Goal: Information Seeking & Learning: Learn about a topic

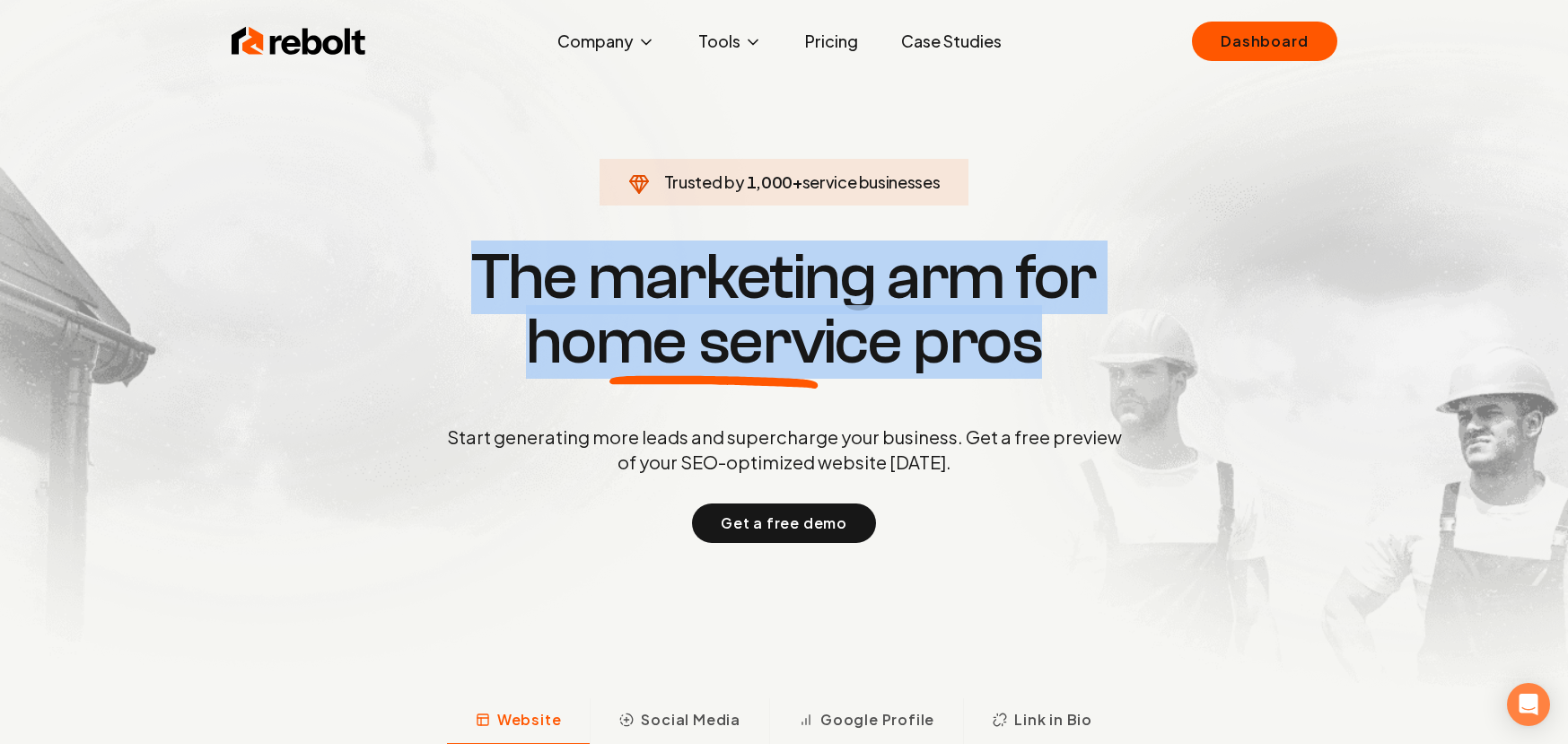
drag, startPoint x: 481, startPoint y: 275, endPoint x: 1101, endPoint y: 325, distance: 622.0
click at [1101, 325] on h1 "The marketing arm for home service pros" at bounding box center [784, 309] width 862 height 129
click at [948, 305] on h1 "The marketing arm for home service pros" at bounding box center [784, 309] width 862 height 129
drag, startPoint x: 476, startPoint y: 265, endPoint x: 1043, endPoint y: 337, distance: 571.6
click at [1043, 337] on h1 "The marketing arm for home service pros" at bounding box center [784, 309] width 862 height 129
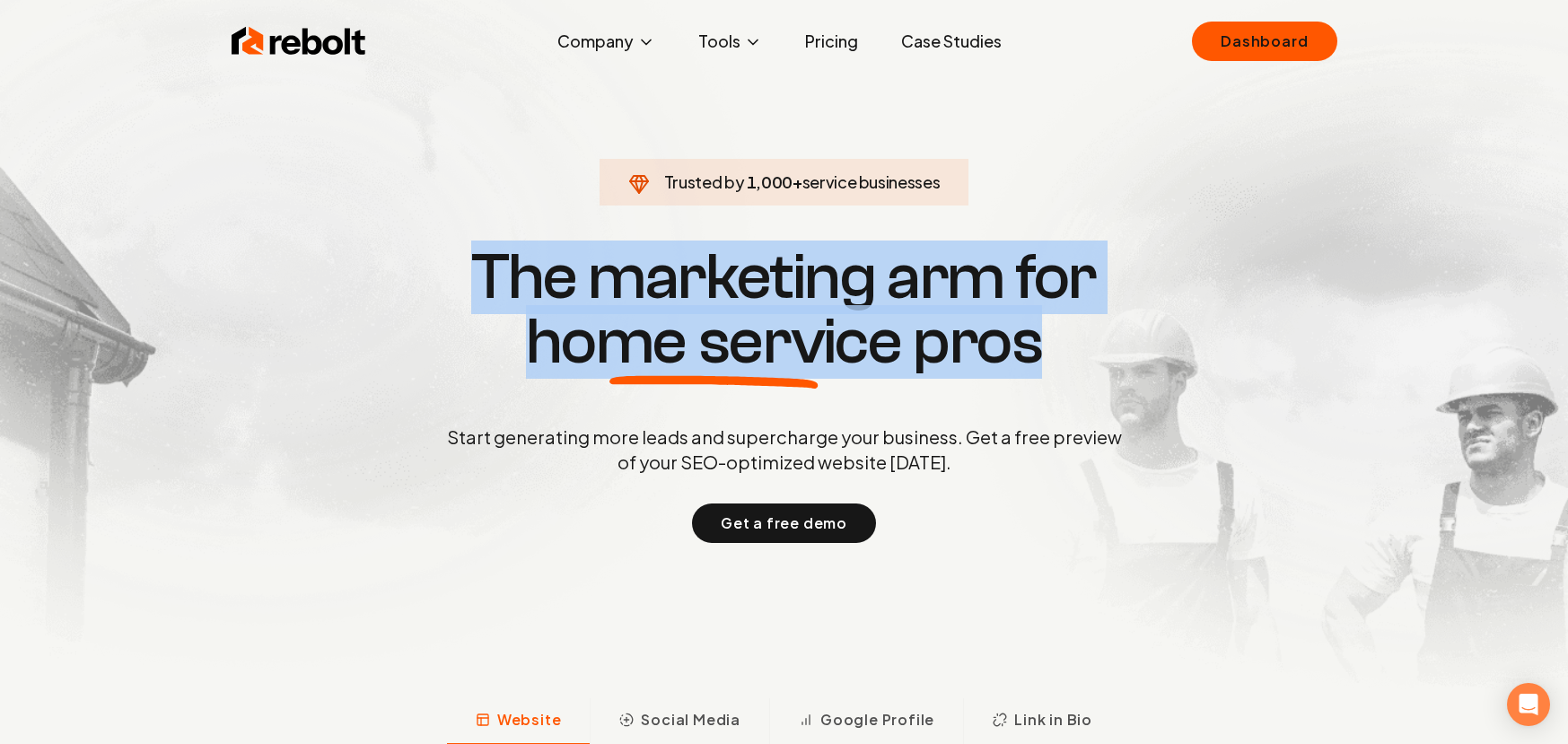
click at [1055, 335] on h1 "The marketing arm for home service pros" at bounding box center [784, 309] width 862 height 129
drag, startPoint x: 475, startPoint y: 262, endPoint x: 1066, endPoint y: 348, distance: 597.2
click at [1066, 348] on h1 "The marketing arm for home service pros" at bounding box center [784, 309] width 862 height 129
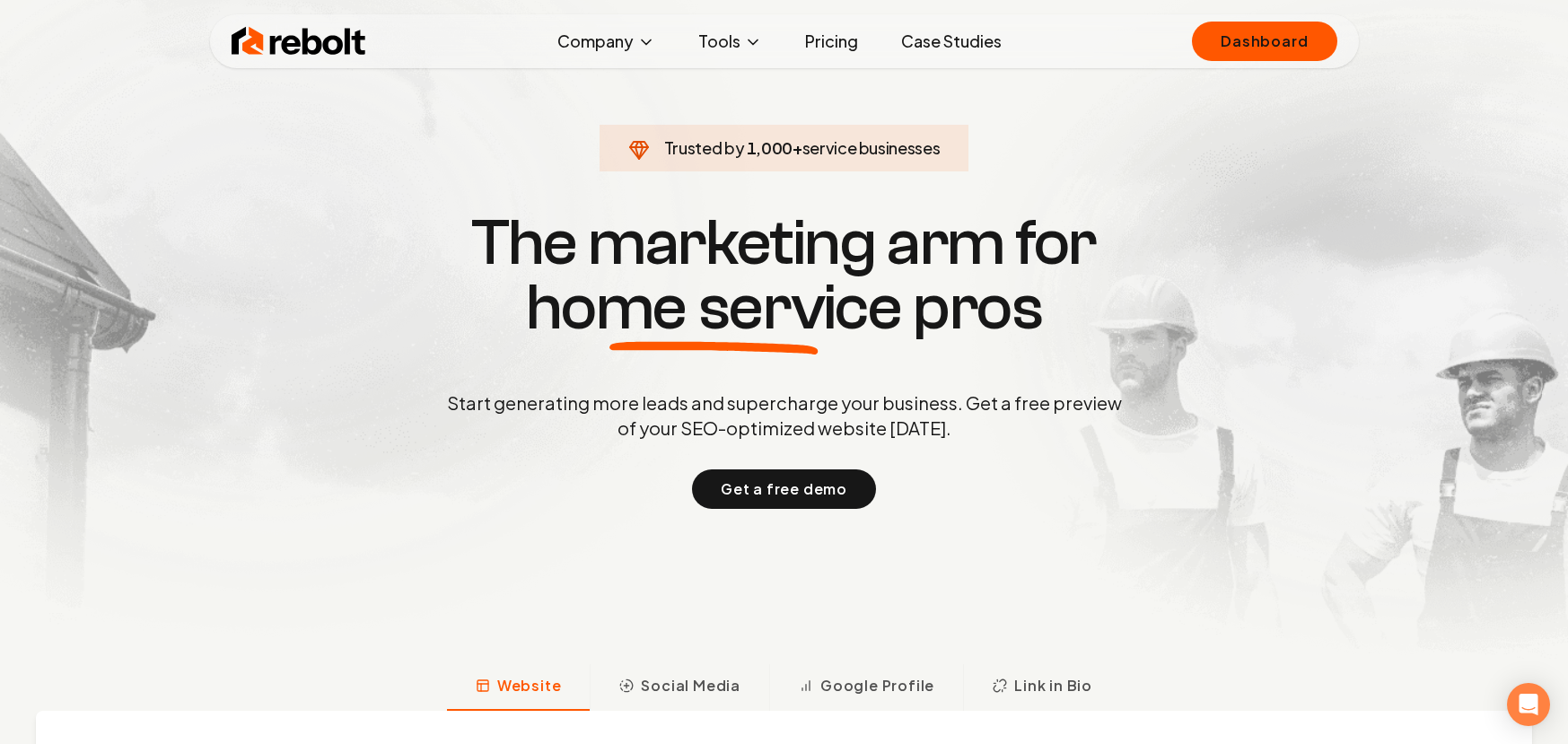
scroll to position [35, 0]
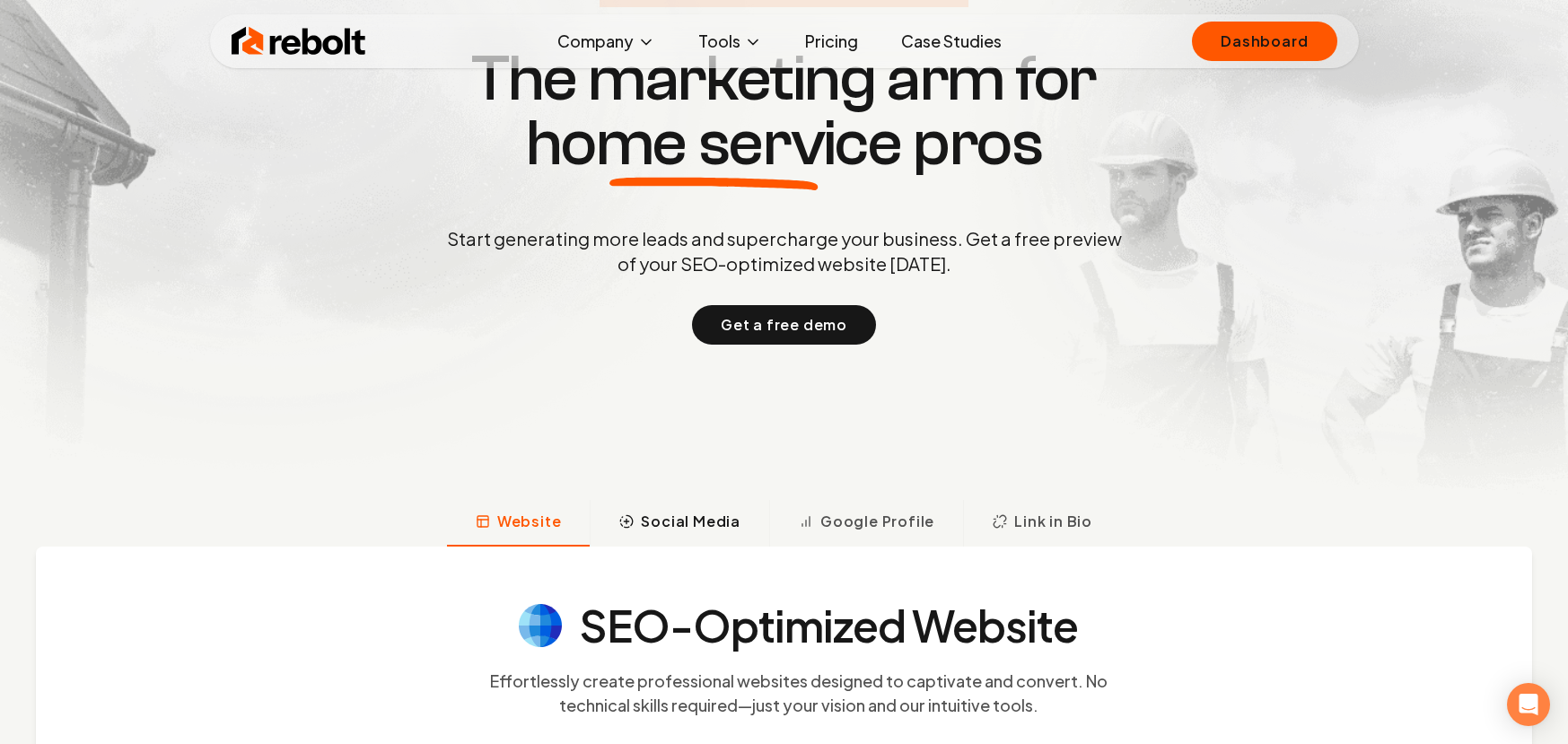
click at [701, 525] on span "Social Media" at bounding box center [690, 522] width 99 height 22
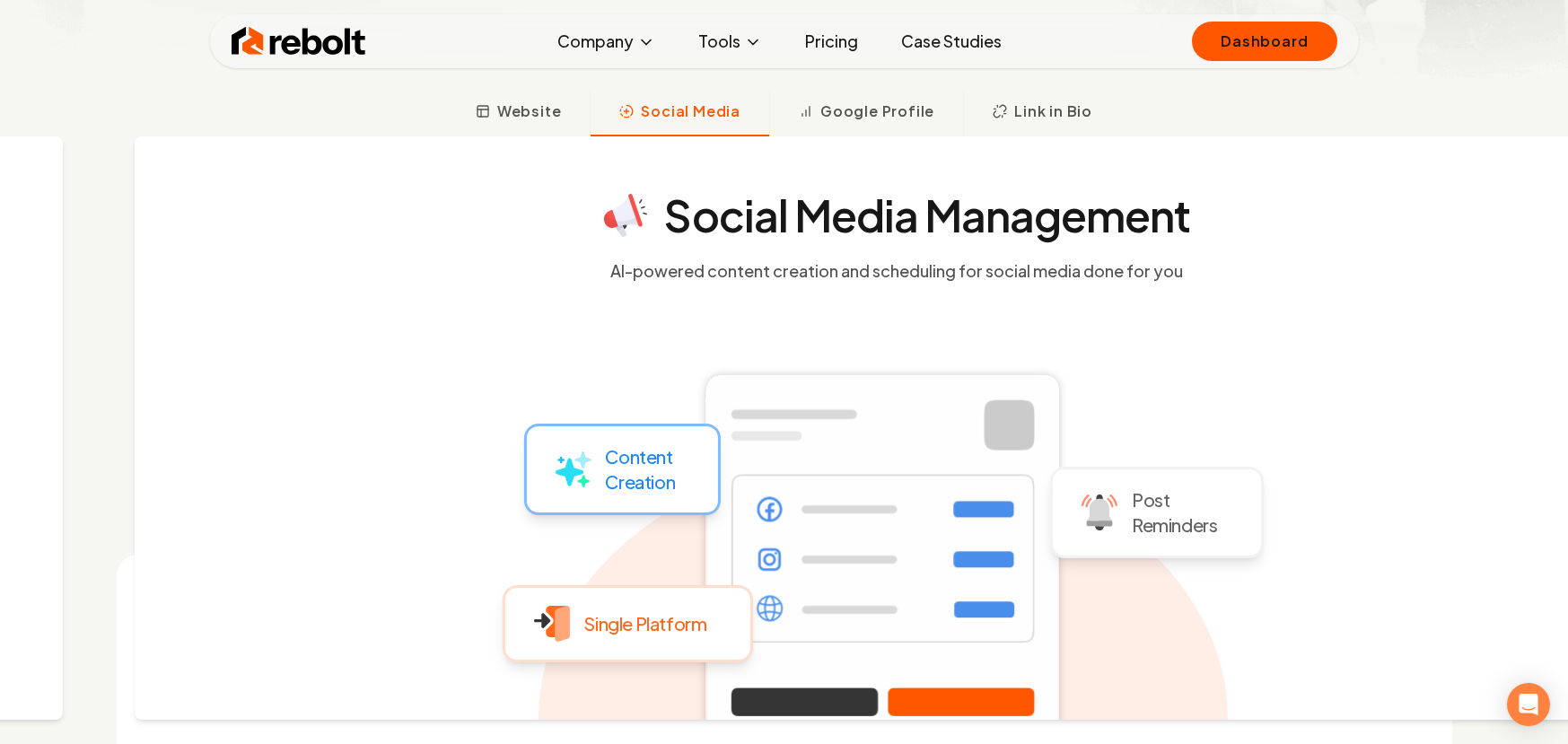
scroll to position [610, 0]
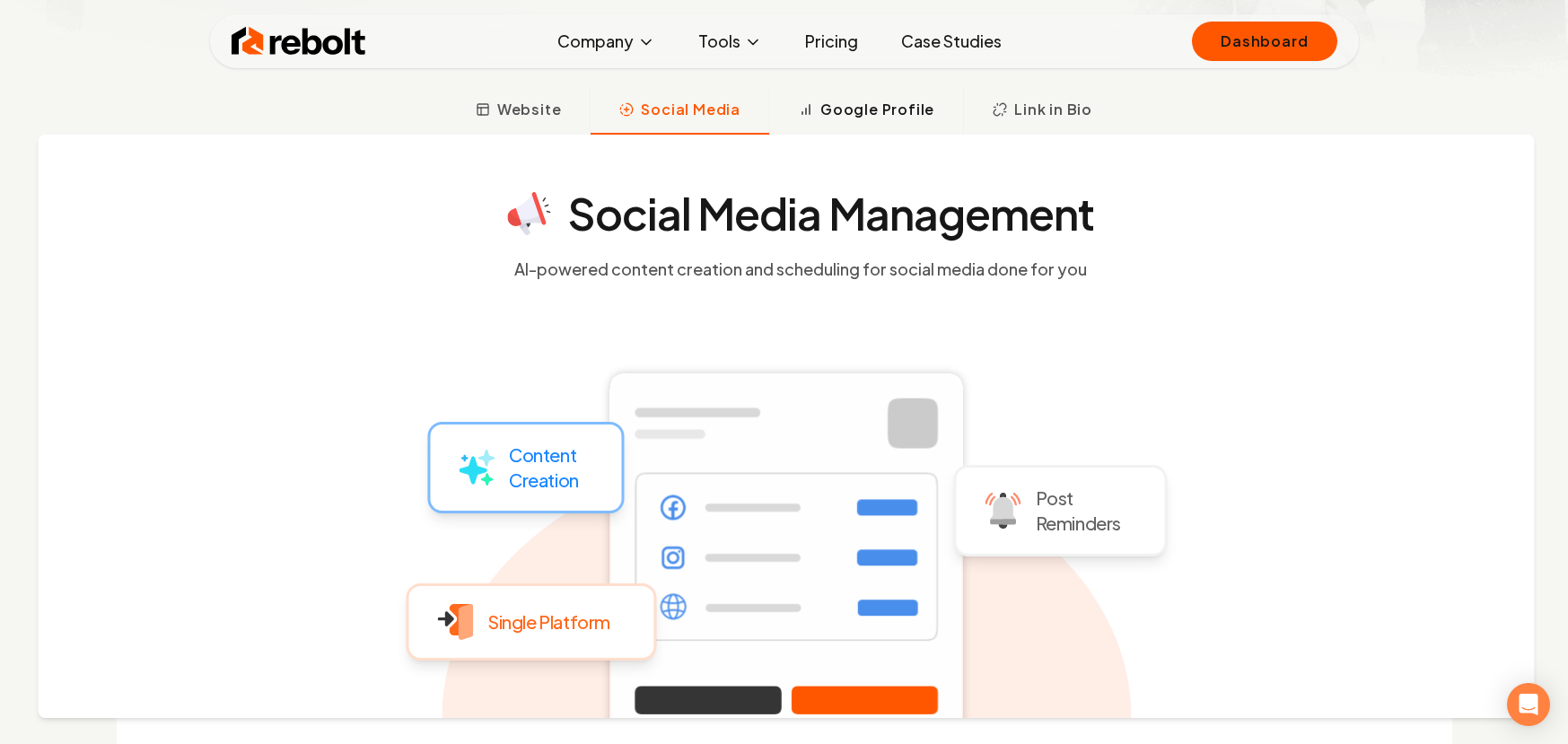
click at [864, 98] on span "Google Profile" at bounding box center [877, 109] width 114 height 22
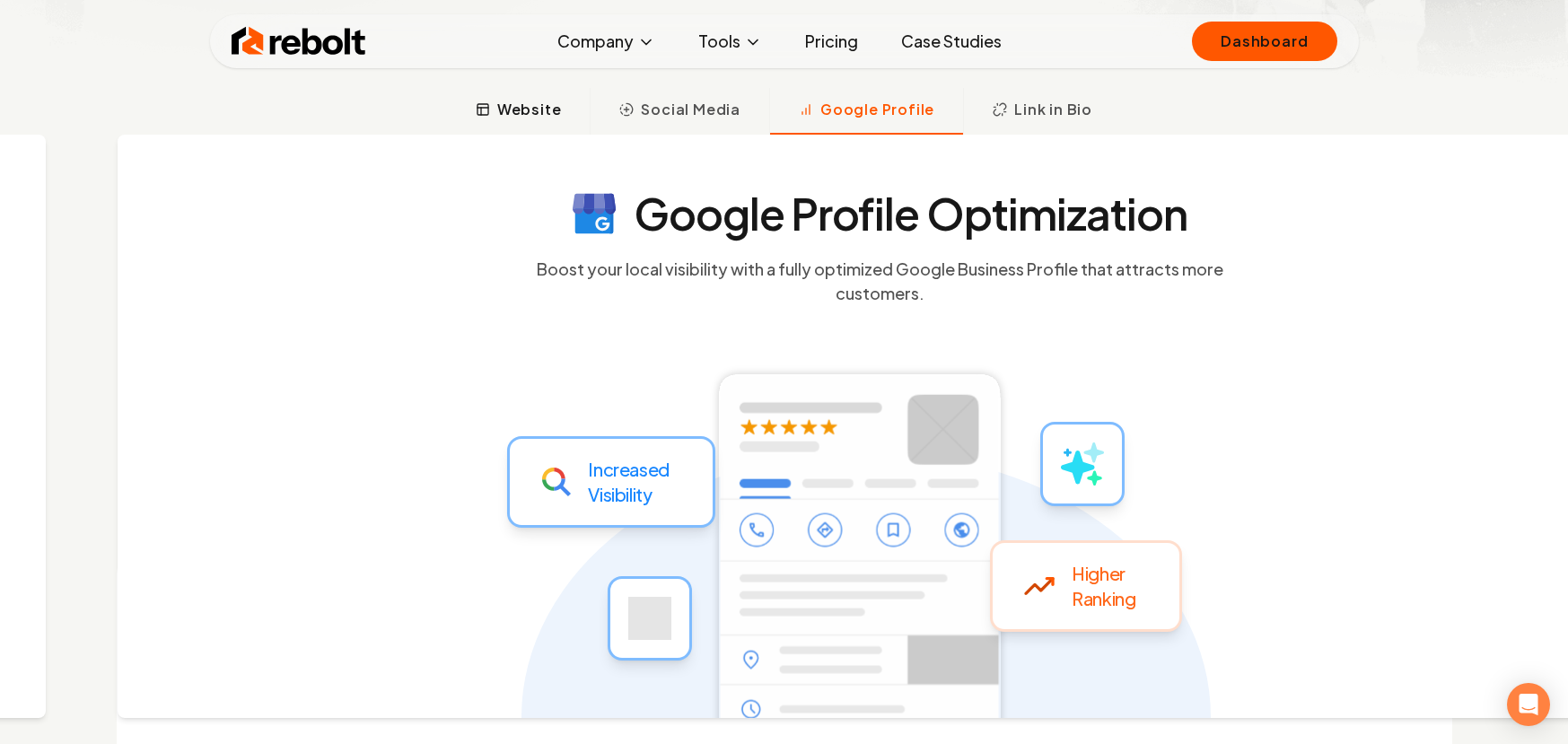
click at [501, 94] on button "Website" at bounding box center [518, 110] width 144 height 46
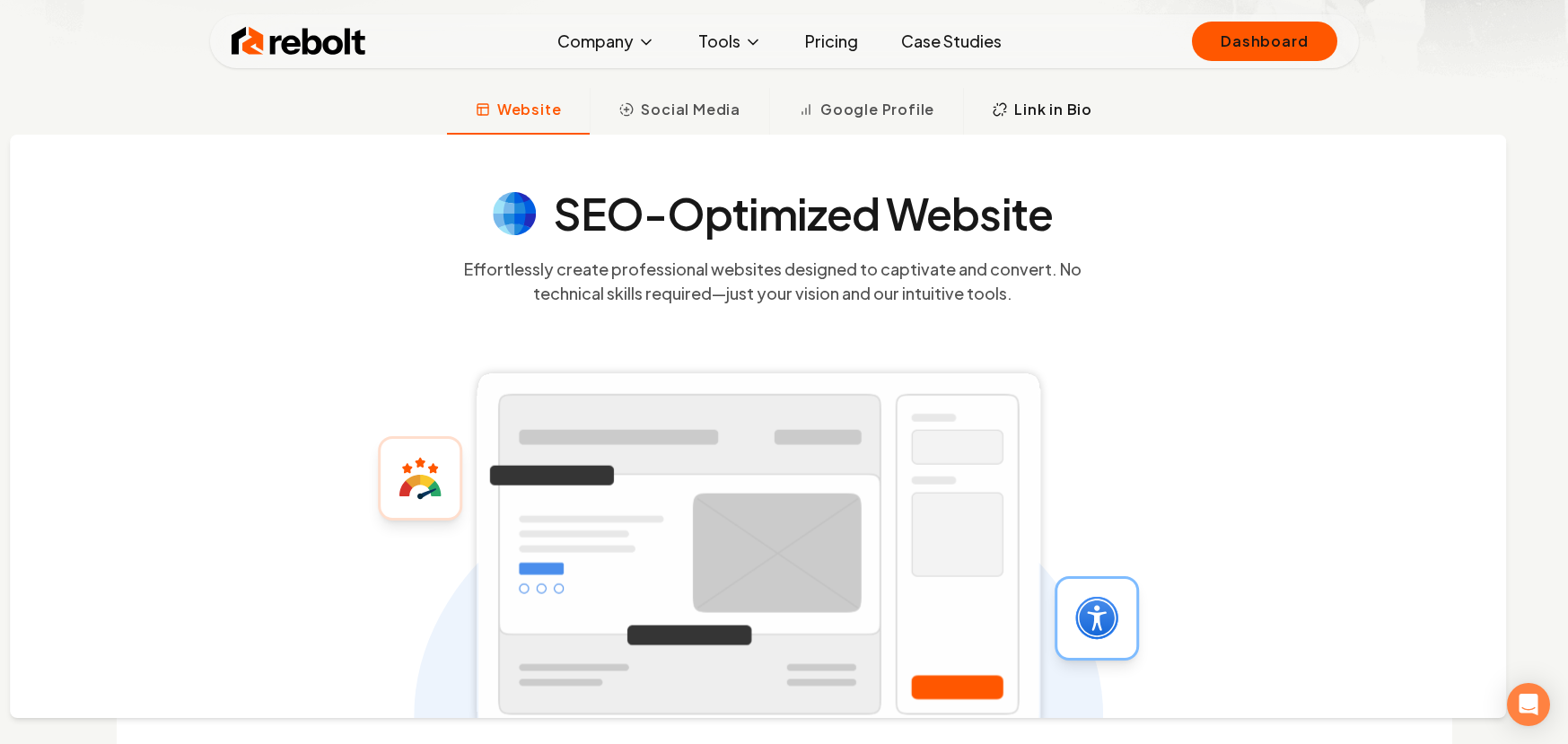
click at [1046, 115] on span "Link in Bio" at bounding box center [1053, 109] width 78 height 22
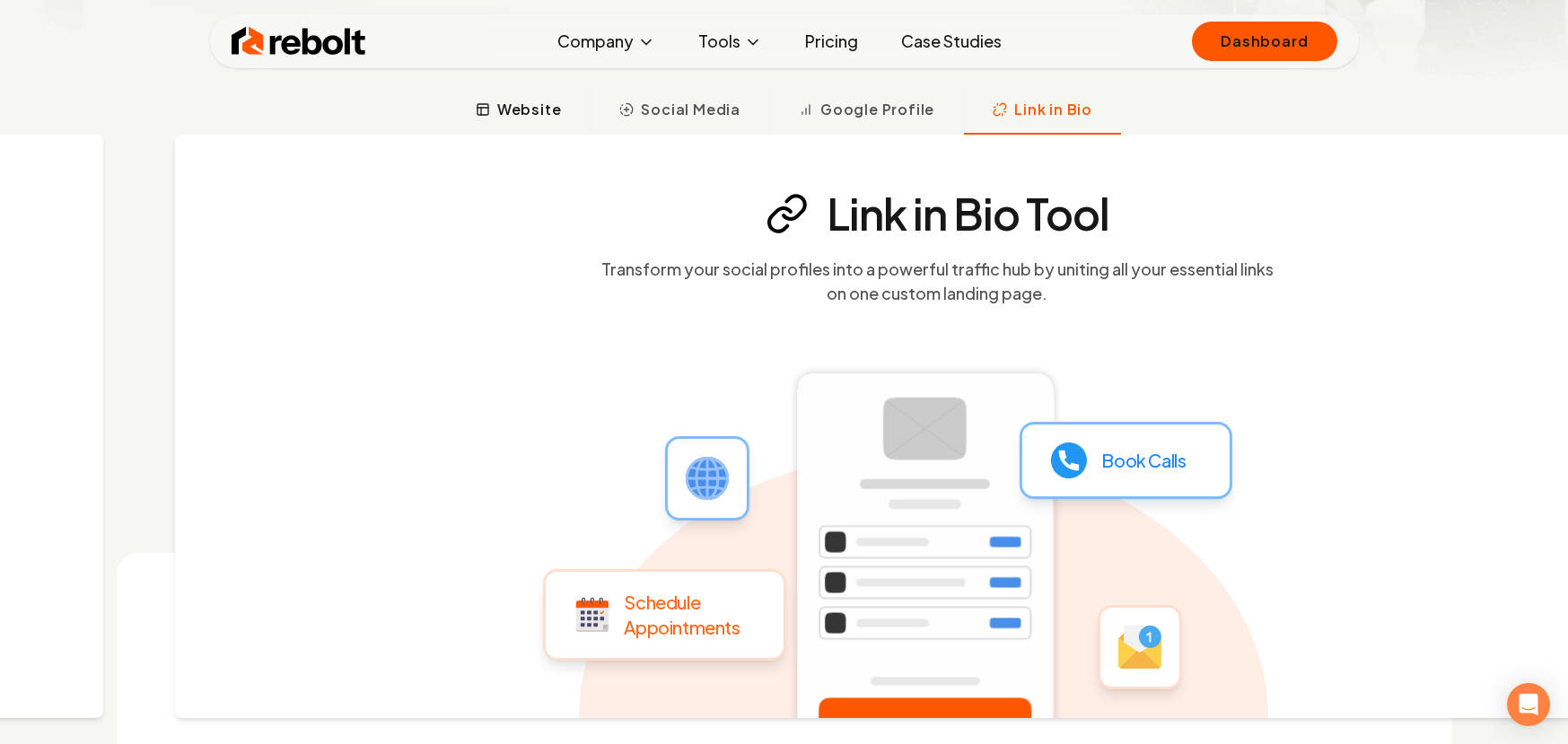
click at [528, 117] on span "Website" at bounding box center [529, 109] width 65 height 22
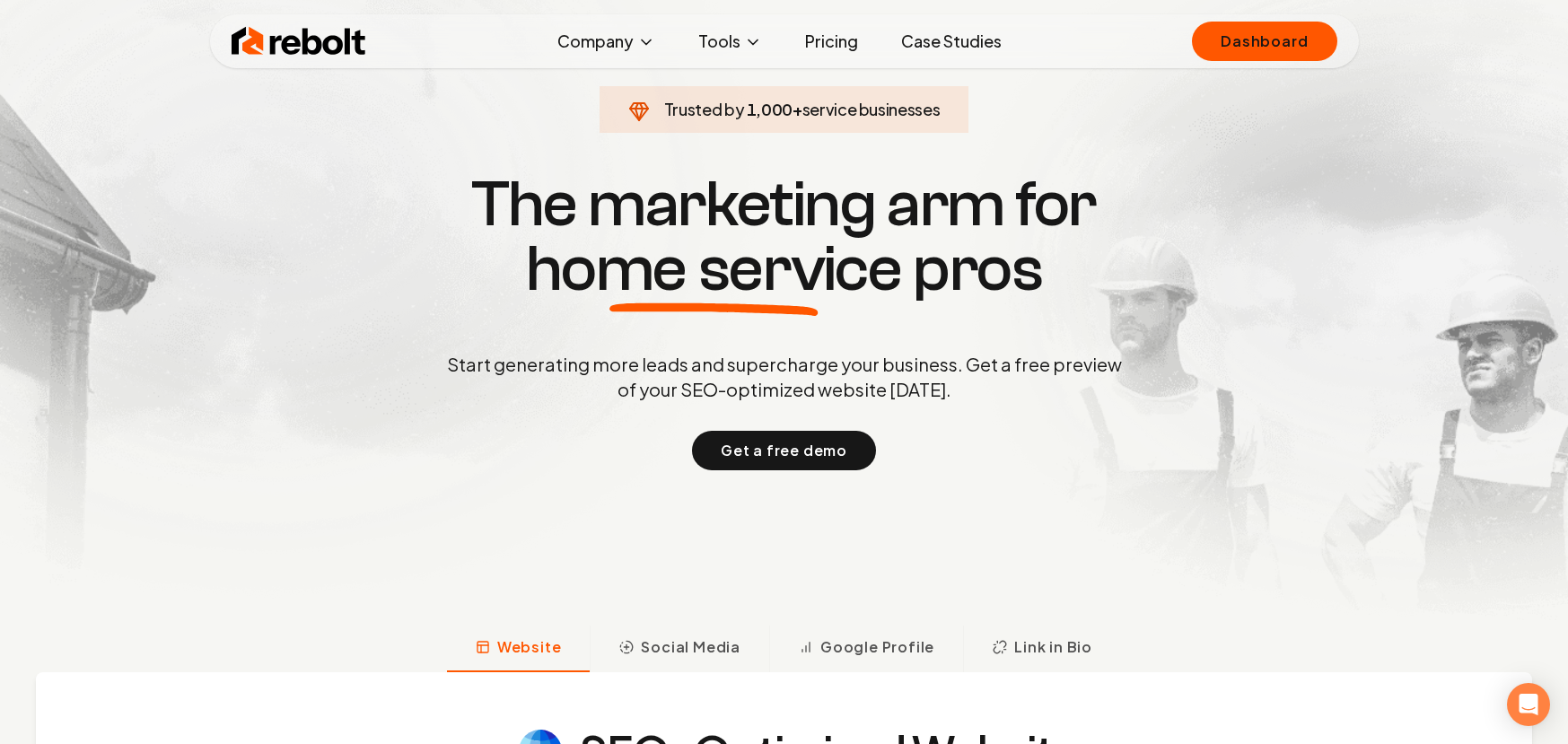
scroll to position [46, 0]
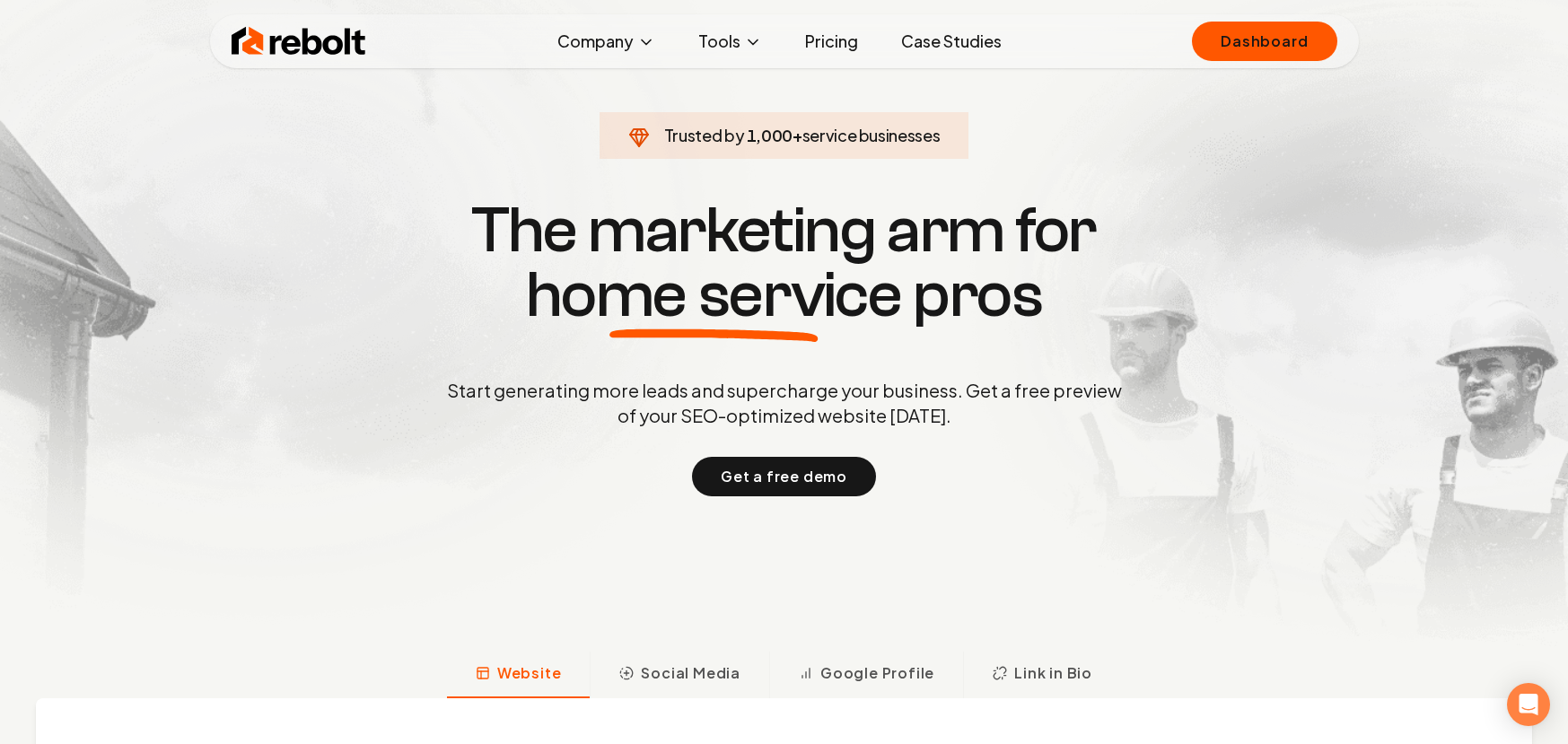
click at [822, 39] on link "Pricing" at bounding box center [831, 41] width 82 height 35
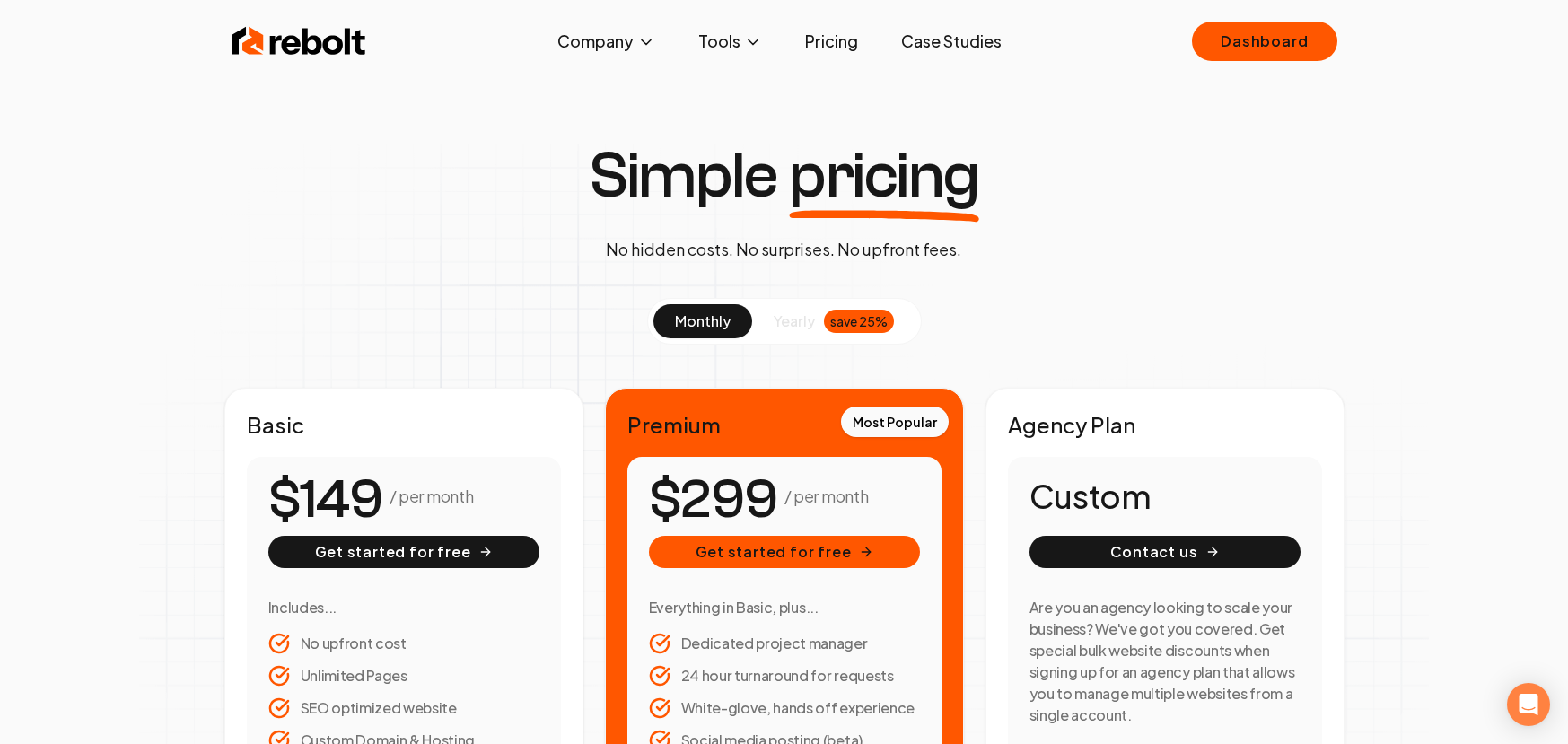
click at [964, 43] on link "Case Studies" at bounding box center [950, 41] width 129 height 35
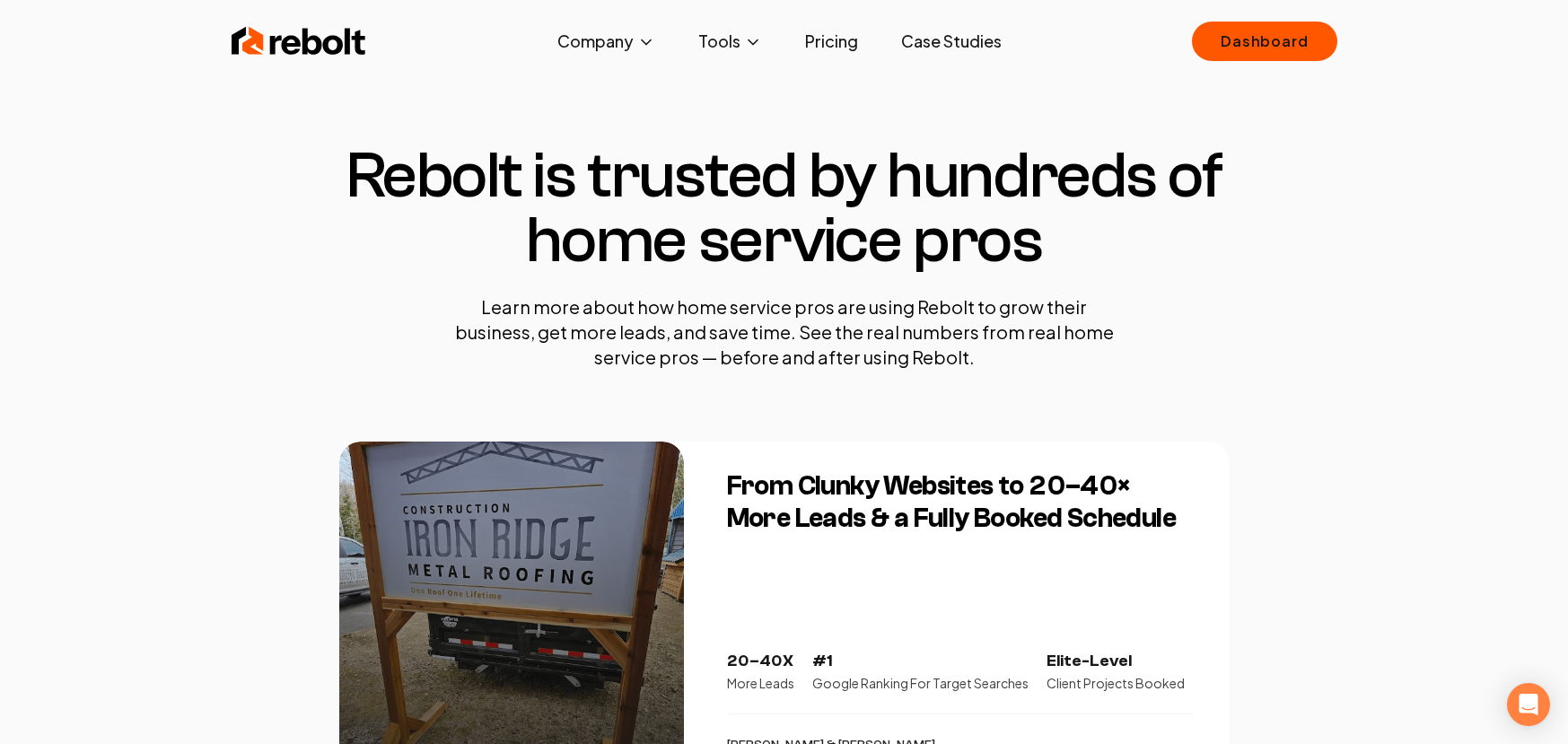
click at [831, 46] on link "Pricing" at bounding box center [831, 41] width 82 height 35
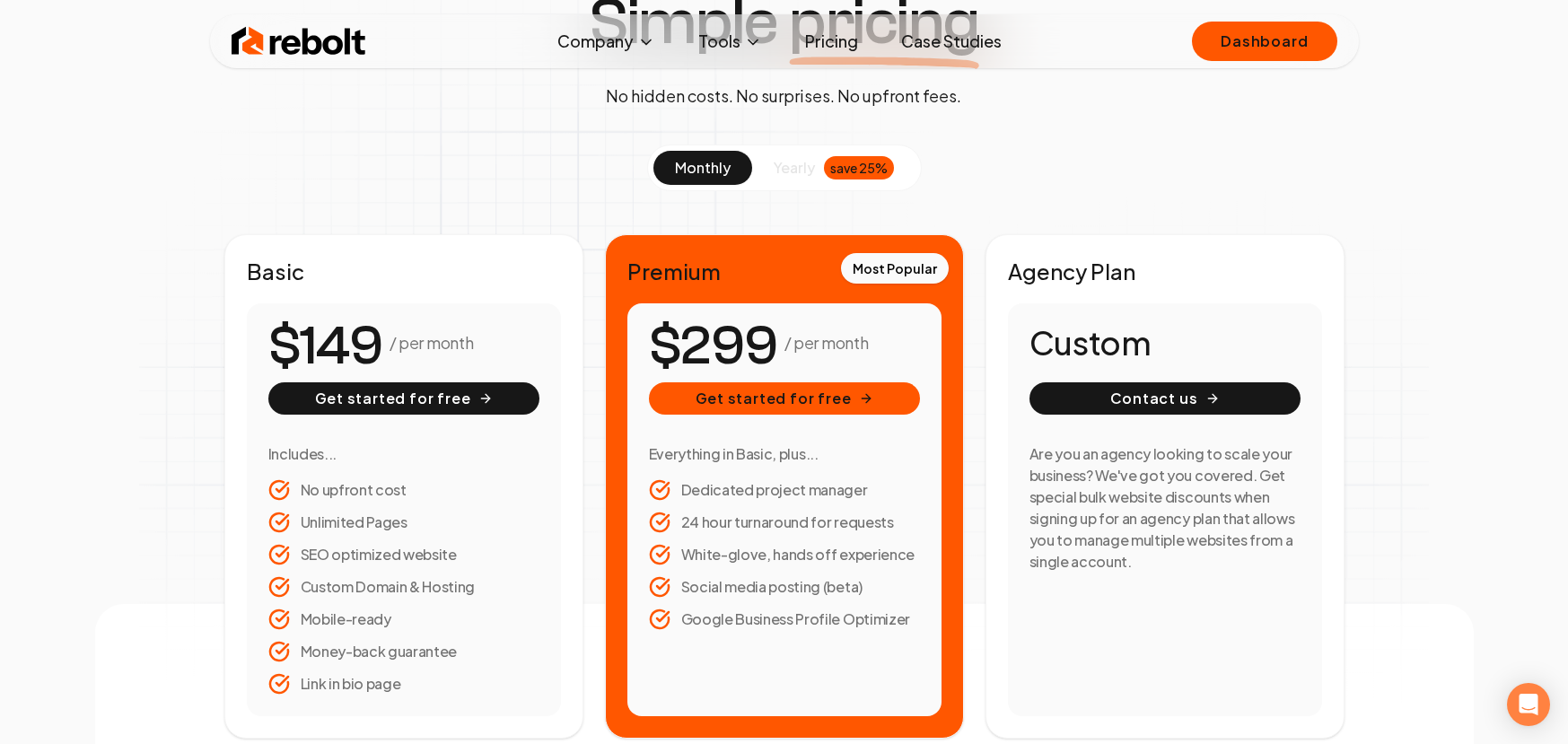
scroll to position [158, 0]
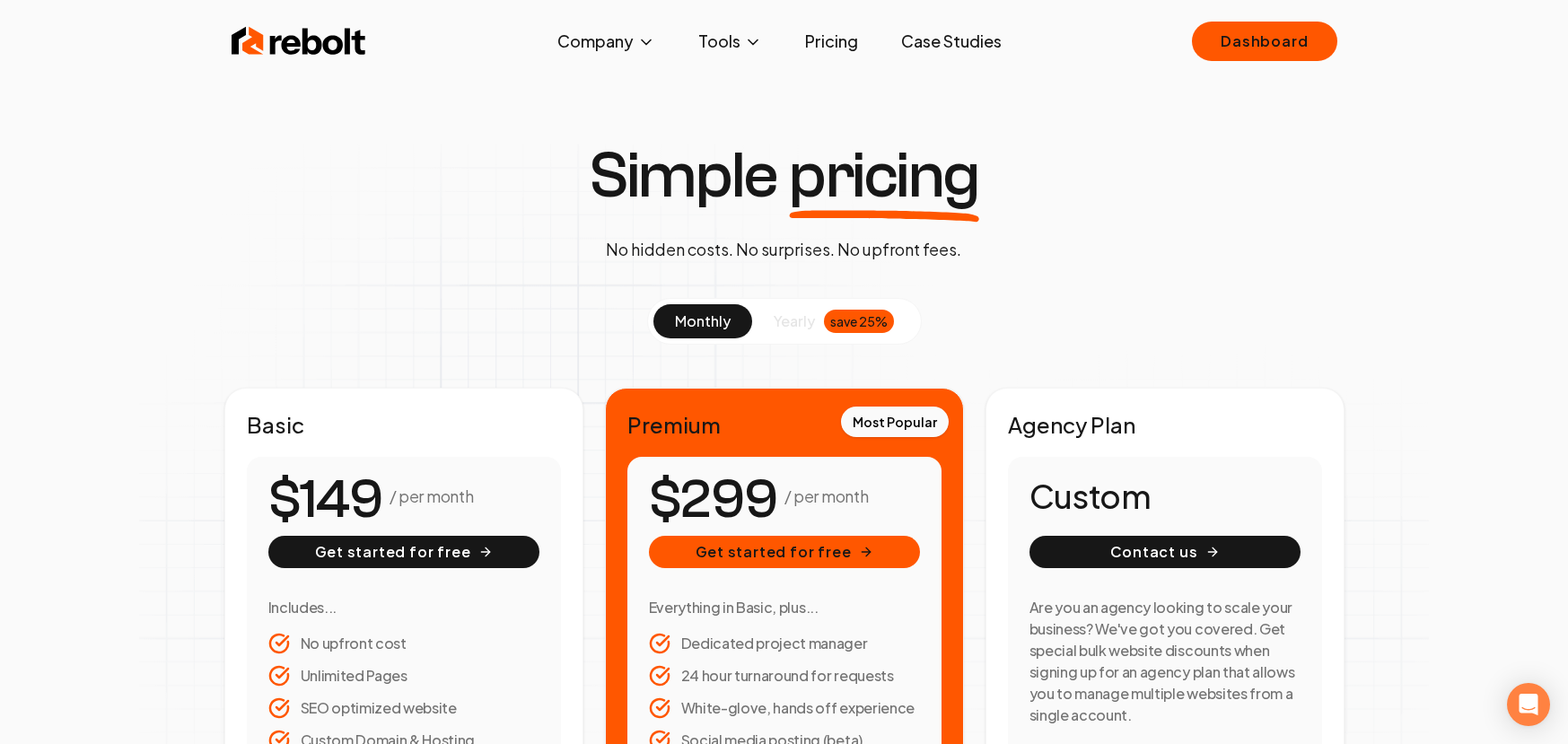
scroll to position [4, 0]
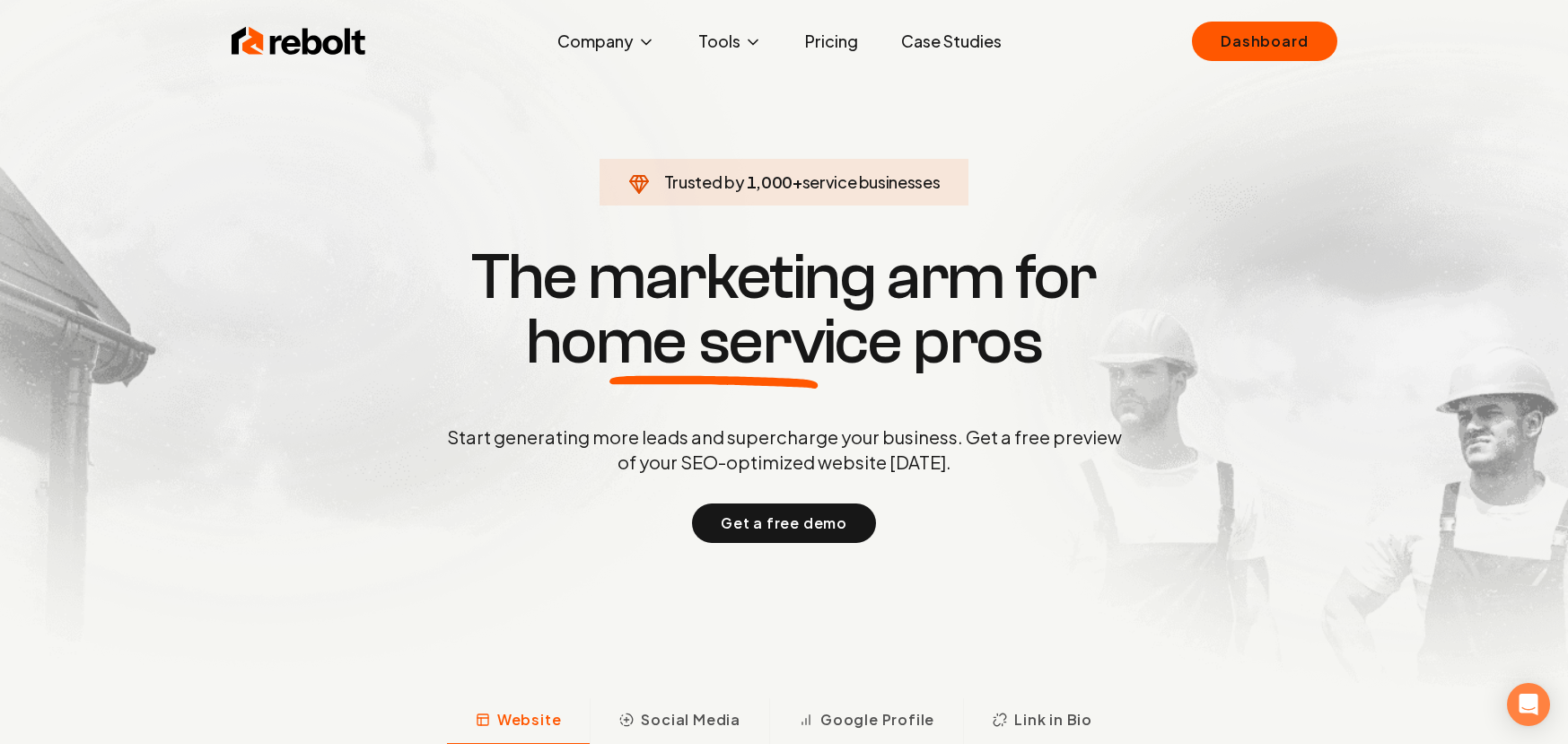
click at [850, 46] on link "Pricing" at bounding box center [831, 41] width 82 height 35
